Goal: Task Accomplishment & Management: Manage account settings

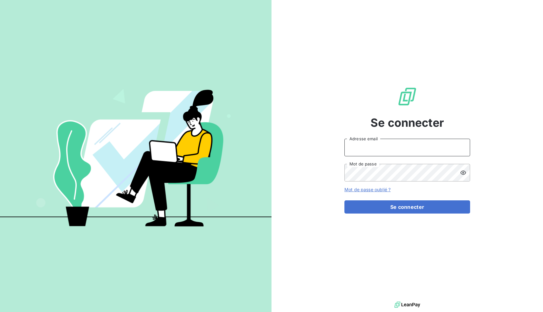
click at [363, 143] on input "Adresse email" at bounding box center [408, 148] width 126 height 18
click at [463, 174] on icon at bounding box center [463, 172] width 6 height 6
click at [380, 150] on input "admin@newcliptechnics" at bounding box center [408, 148] width 126 height 18
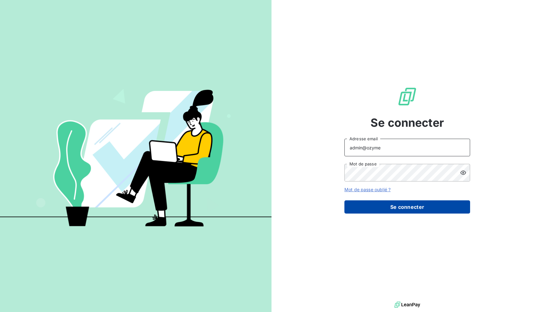
type input "admin@ozyme"
click at [400, 206] on button "Se connecter" at bounding box center [408, 206] width 126 height 13
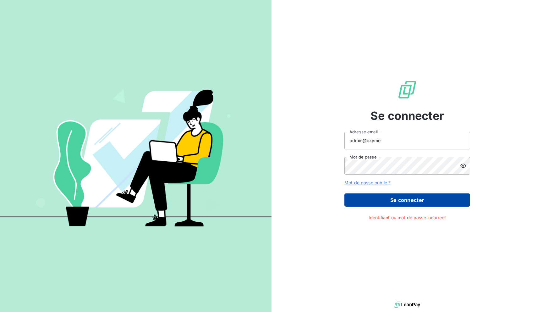
click at [384, 202] on button "Se connecter" at bounding box center [408, 199] width 126 height 13
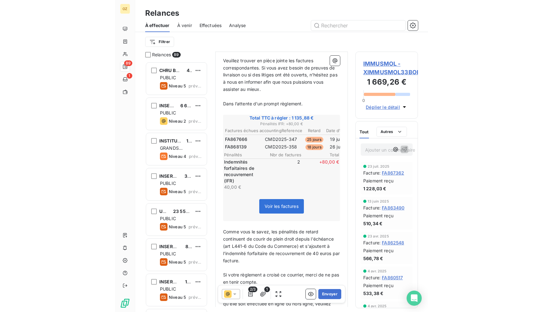
scroll to position [253, 0]
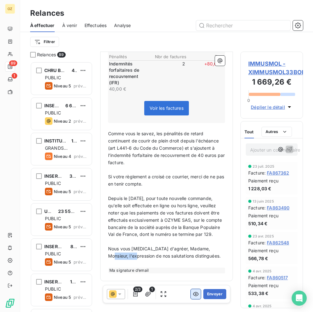
click at [193, 297] on icon "button" at bounding box center [196, 294] width 6 height 6
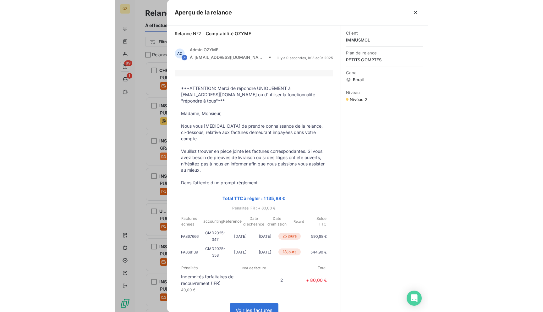
scroll to position [250, 120]
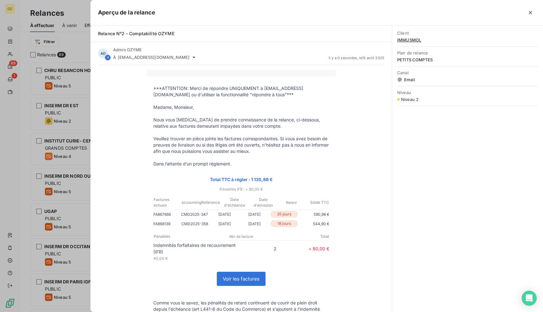
click at [80, 49] on div at bounding box center [271, 156] width 543 height 312
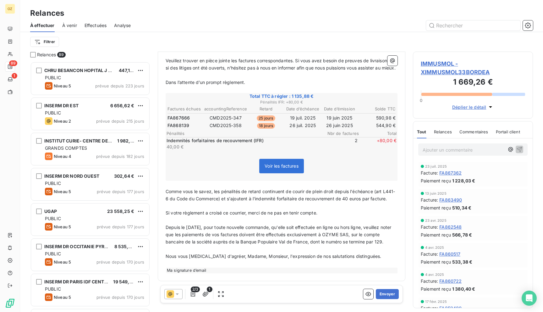
scroll to position [138, 0]
click at [263, 202] on p "﻿" at bounding box center [282, 205] width 232 height 7
click at [263, 199] on span "Comme vous le savez, les pénalités de retard continuent de courir de plein droi…" at bounding box center [280, 195] width 229 height 13
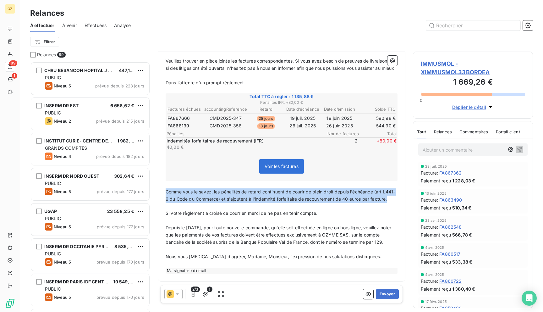
click at [263, 199] on span "Comme vous le savez, les pénalités de retard continuent de courir de plein droi…" at bounding box center [280, 195] width 229 height 13
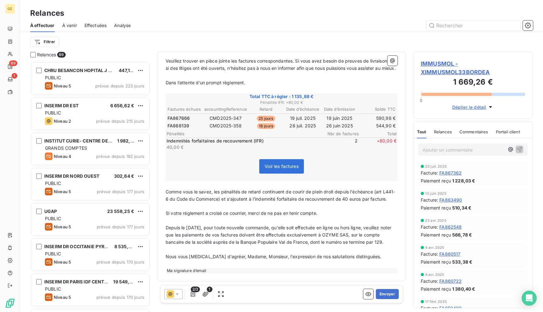
click at [263, 210] on p "﻿" at bounding box center [282, 206] width 232 height 7
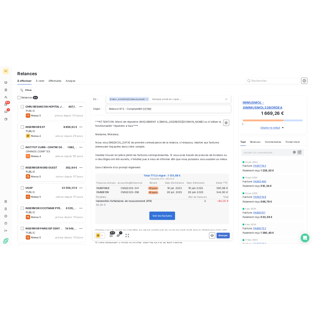
scroll to position [0, 0]
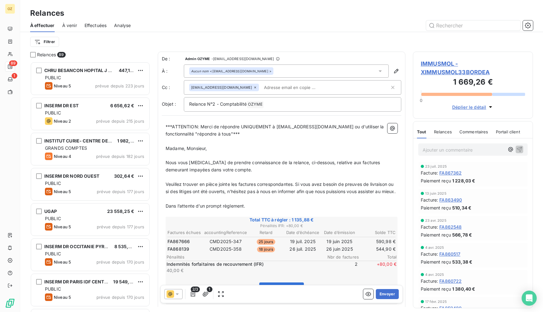
click at [278, 150] on p "Madame, Monsieur," at bounding box center [282, 148] width 232 height 7
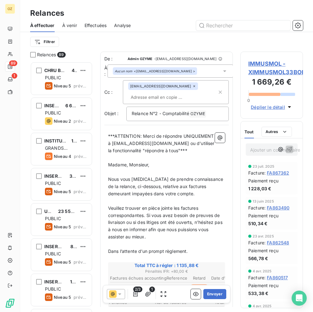
click at [289, 108] on icon "button" at bounding box center [289, 107] width 3 height 2
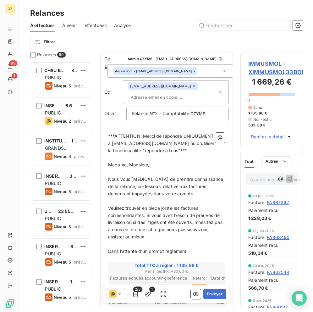
click at [290, 136] on icon "button" at bounding box center [289, 136] width 6 height 6
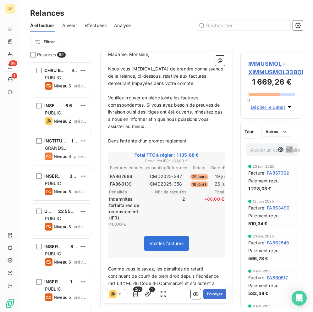
scroll to position [115, 1]
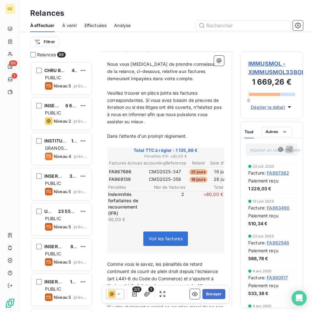
click at [120, 170] on span "FA867666" at bounding box center [120, 172] width 22 height 6
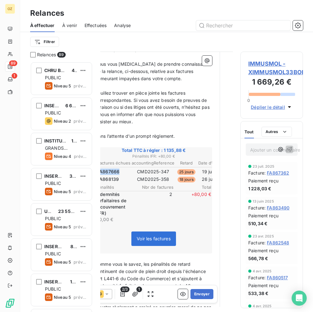
scroll to position [115, 0]
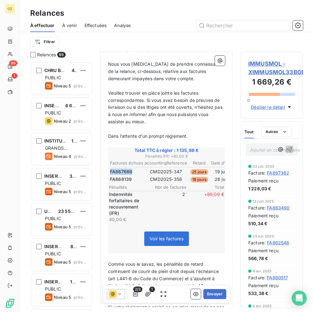
click at [129, 173] on span "FA867666" at bounding box center [121, 172] width 22 height 6
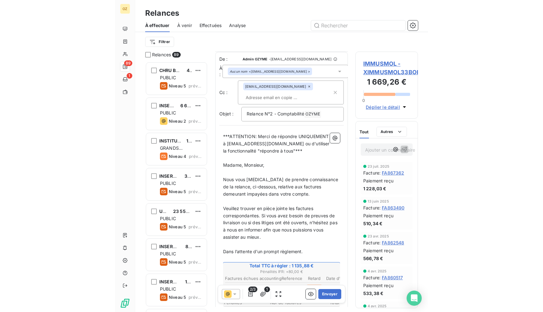
scroll to position [253, 0]
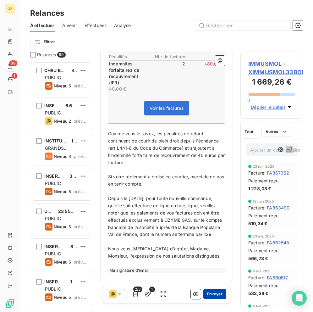
click at [217, 295] on button "Envoyer" at bounding box center [214, 294] width 23 height 10
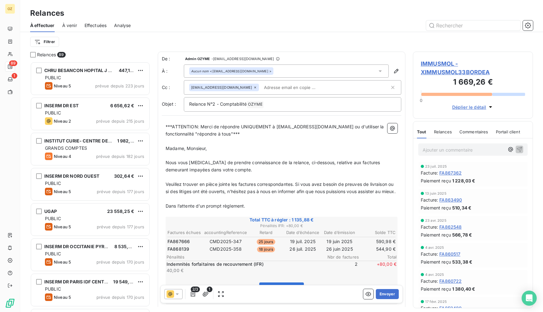
click at [257, 71] on div "Aucun nom <[EMAIL_ADDRESS][DOMAIN_NAME] >" at bounding box center [231, 71] width 80 height 4
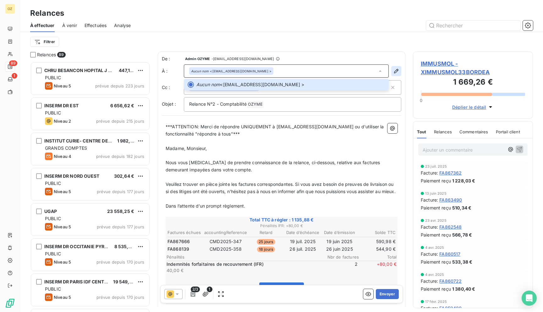
click at [396, 73] on icon "button" at bounding box center [396, 71] width 6 height 6
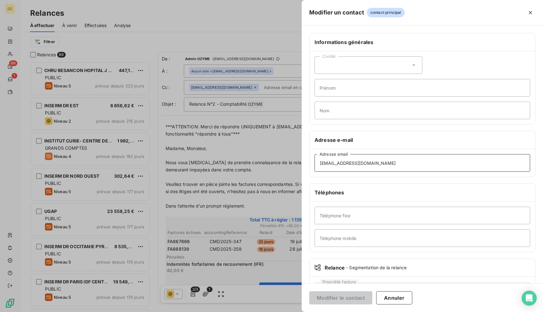
click at [402, 160] on input "[EMAIL_ADDRESS][DOMAIN_NAME]" at bounding box center [423, 163] width 216 height 18
type input "[EMAIL_ADDRESS][DOMAIN_NAME]"
click at [323, 301] on button "Modifier le contact" at bounding box center [340, 297] width 63 height 13
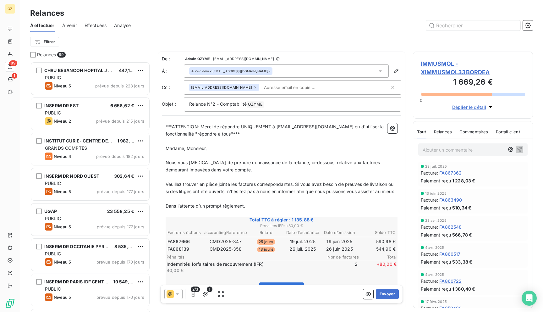
click at [262, 88] on input "text" at bounding box center [298, 87] width 73 height 9
click at [213, 88] on span "[EMAIL_ADDRESS][DOMAIN_NAME]" at bounding box center [221, 88] width 61 height 4
click at [210, 87] on span "[EMAIL_ADDRESS][DOMAIN_NAME]" at bounding box center [221, 88] width 61 height 4
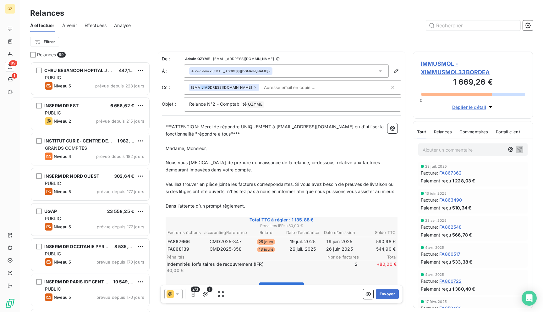
click at [210, 87] on span "[EMAIL_ADDRESS][DOMAIN_NAME]" at bounding box center [221, 88] width 61 height 4
click at [212, 87] on span "[EMAIL_ADDRESS][DOMAIN_NAME]" at bounding box center [221, 88] width 61 height 4
drag, startPoint x: 216, startPoint y: 88, endPoint x: 187, endPoint y: 87, distance: 28.6
click at [187, 87] on div "[EMAIL_ADDRESS][DOMAIN_NAME]" at bounding box center [293, 87] width 218 height 14
drag, startPoint x: 192, startPoint y: 87, endPoint x: 232, endPoint y: 87, distance: 39.6
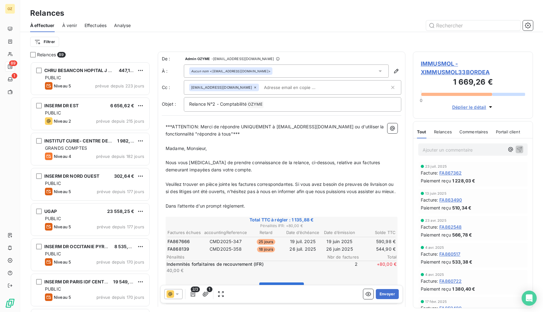
click at [232, 88] on div "[EMAIL_ADDRESS][DOMAIN_NAME]" at bounding box center [289, 87] width 201 height 9
drag, startPoint x: 191, startPoint y: 87, endPoint x: 228, endPoint y: 87, distance: 37.1
click at [222, 88] on div "[EMAIL_ADDRESS][DOMAIN_NAME]" at bounding box center [224, 88] width 70 height 8
